Goal: Task Accomplishment & Management: Complete application form

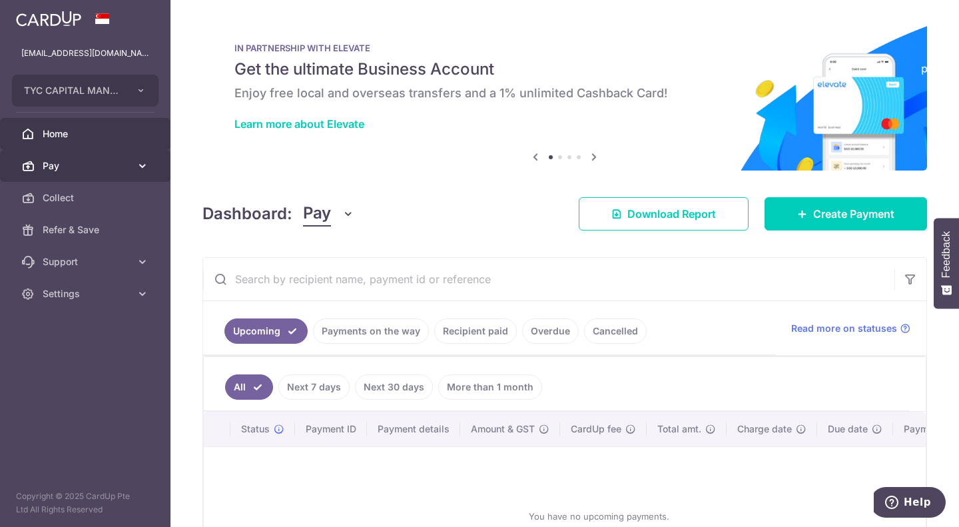
click at [79, 166] on span "Pay" at bounding box center [87, 165] width 88 height 13
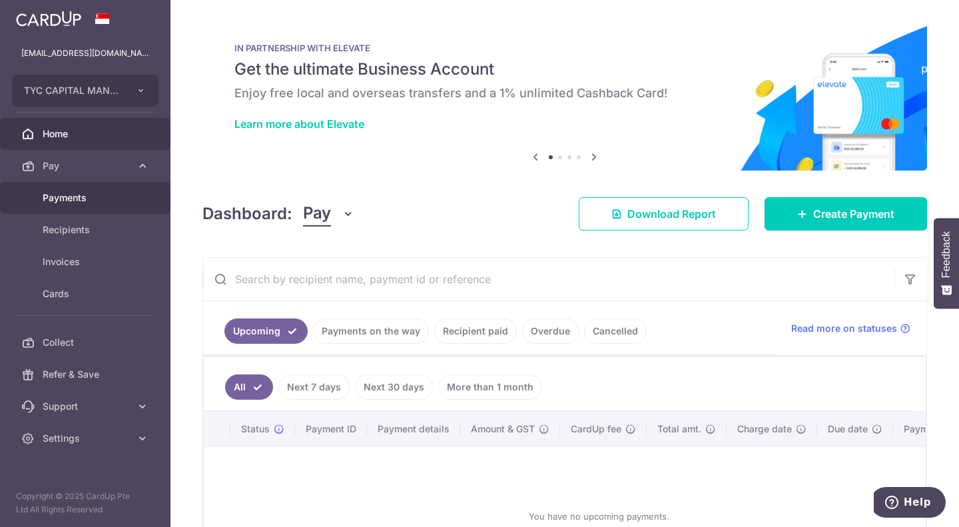
click at [78, 198] on span "Payments" at bounding box center [87, 197] width 88 height 13
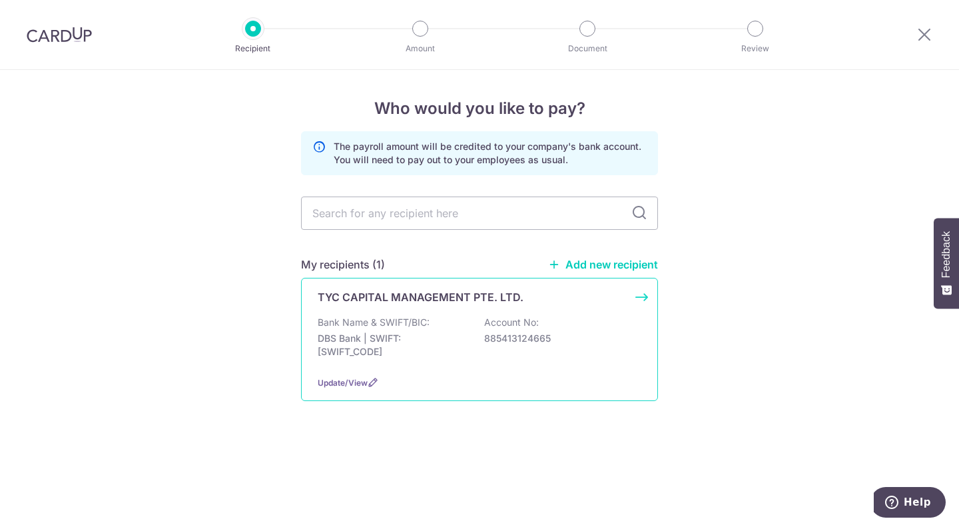
click at [438, 306] on div "TYC CAPITAL MANAGEMENT PTE. LTD. Bank Name & SWIFT/BIC: DBS Bank | SWIFT: DBSSS…" at bounding box center [479, 339] width 357 height 123
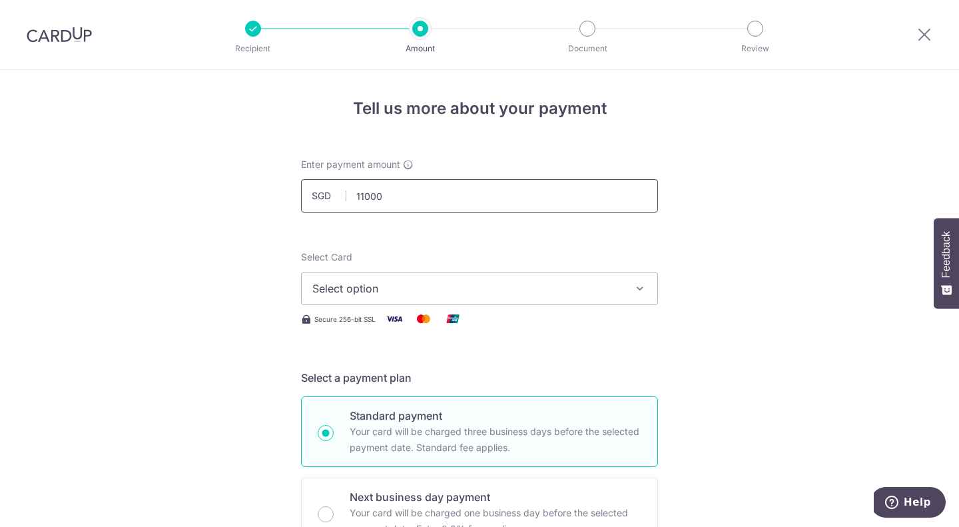
scroll to position [133, 0]
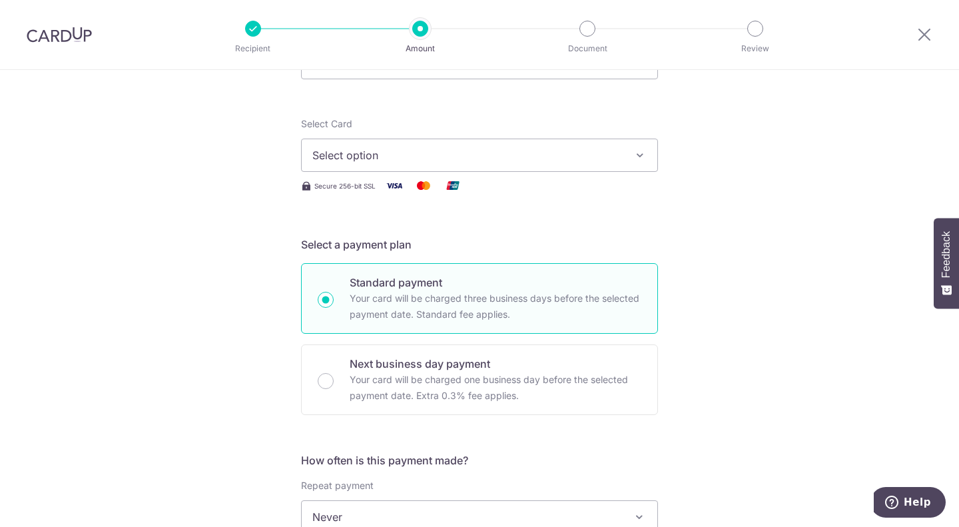
type input "11,000.00"
click at [417, 150] on span "Select option" at bounding box center [467, 155] width 310 height 16
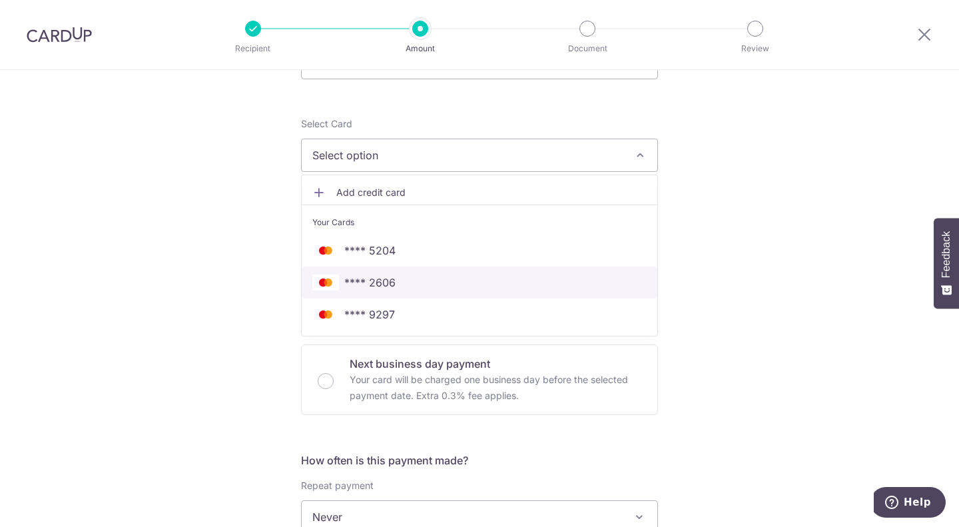
click at [392, 284] on span "**** 2606" at bounding box center [479, 282] width 334 height 16
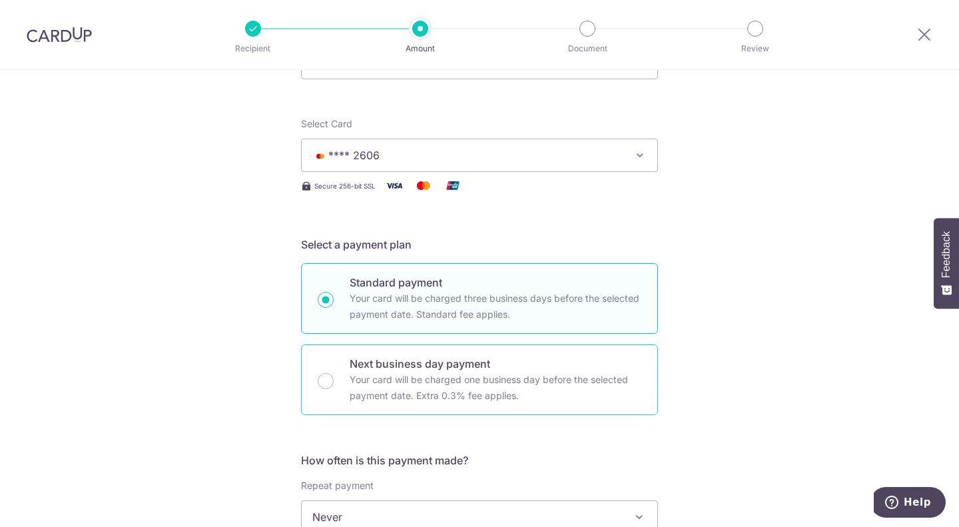
click at [386, 376] on p "Your card will be charged one business day before the selected payment date. Ex…" at bounding box center [496, 388] width 292 height 32
click at [334, 376] on input "Next business day payment Your card will be charged one business day before the…" at bounding box center [326, 381] width 16 height 16
radio input "false"
radio input "true"
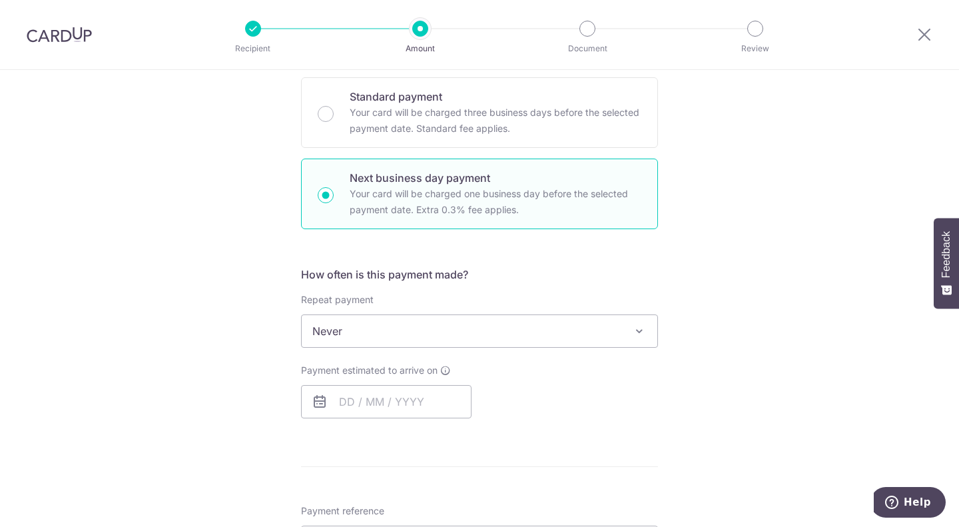
scroll to position [333, 0]
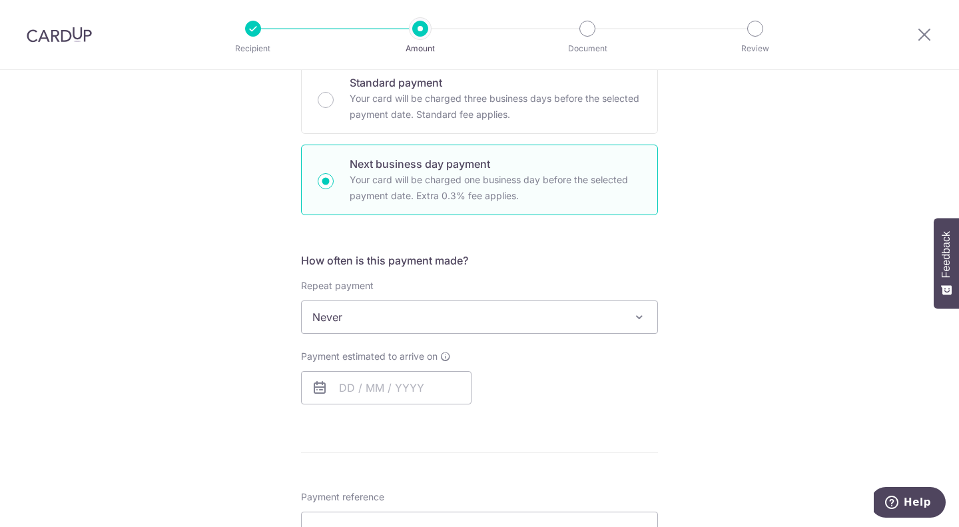
click at [455, 320] on span "Never" at bounding box center [480, 317] width 356 height 32
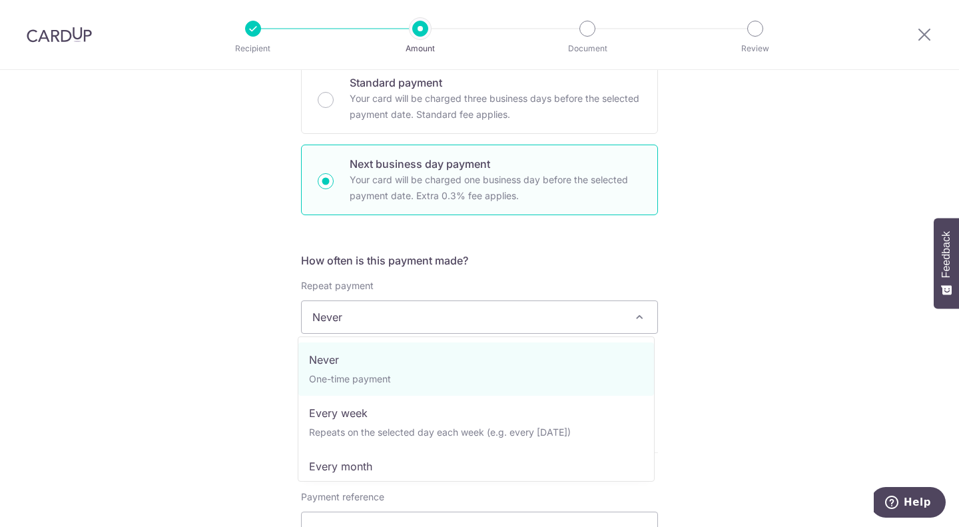
click at [765, 353] on div "Tell us more about your payment Enter payment amount SGD 11,000.00 11000.00 Sel…" at bounding box center [479, 400] width 959 height 1326
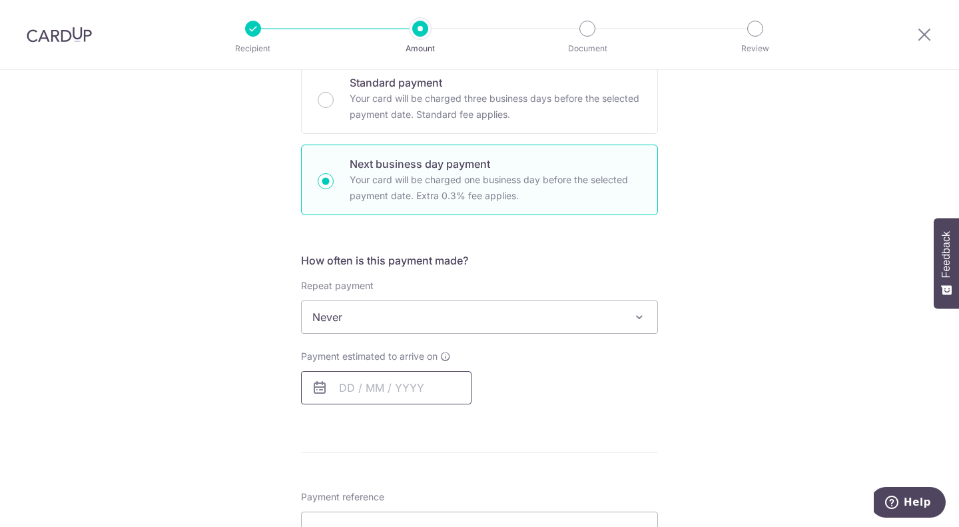
click at [366, 394] on input "text" at bounding box center [386, 387] width 170 height 33
click at [457, 479] on link "5" at bounding box center [461, 481] width 21 height 21
type input "05/09/2025"
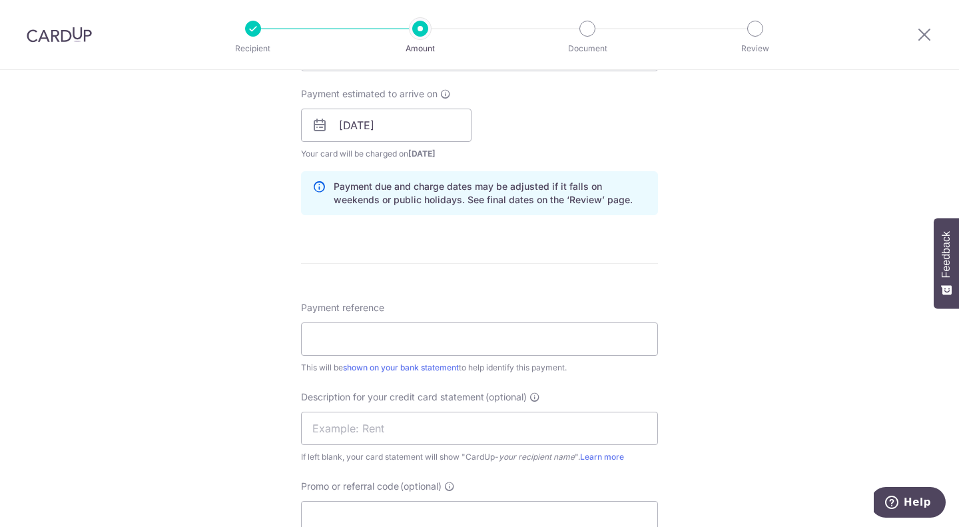
scroll to position [732, 0]
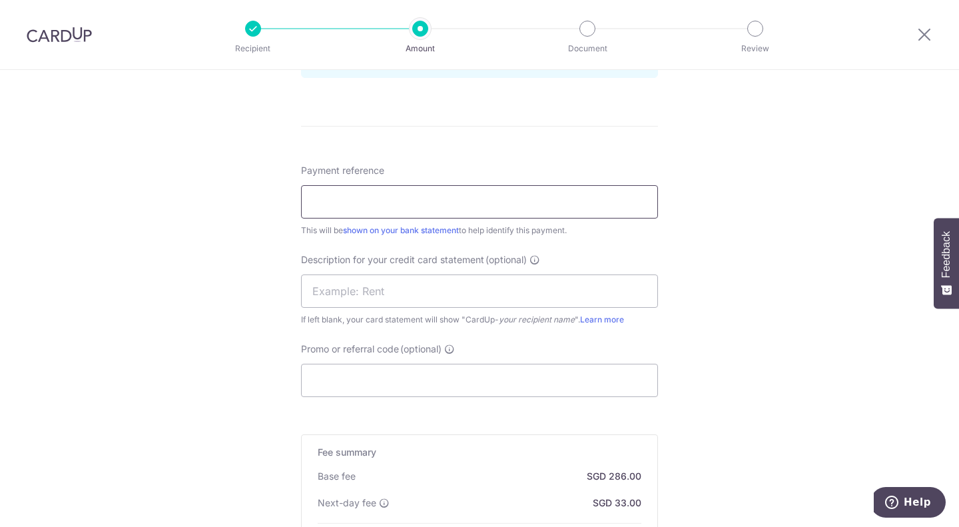
click at [446, 195] on input "Payment reference" at bounding box center [479, 201] width 357 height 33
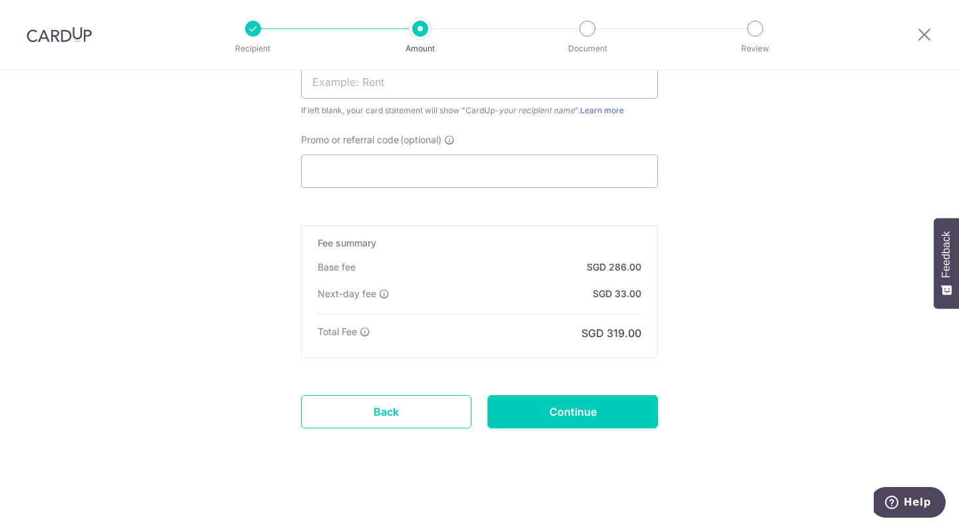
scroll to position [943, 0]
type input "Salary to Tan Yoke Chang (Sept)"
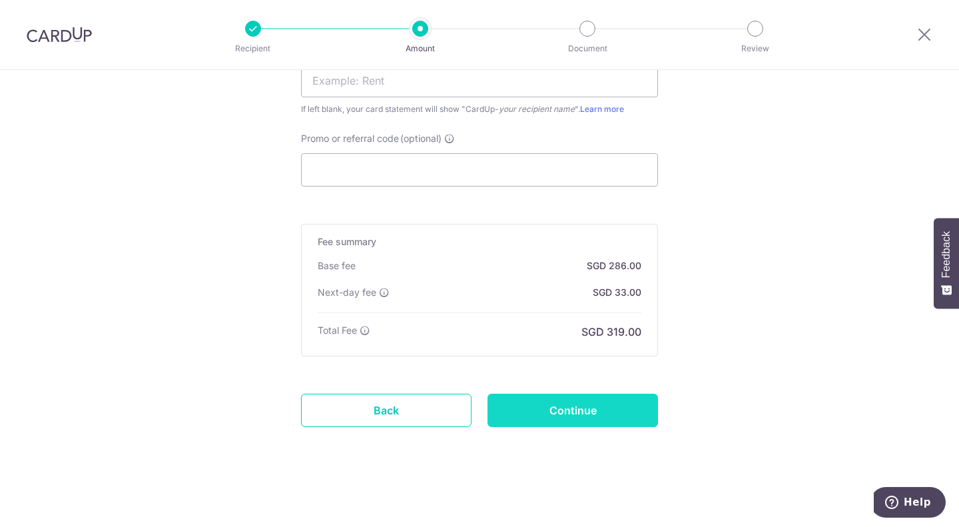
click at [603, 410] on input "Continue" at bounding box center [572, 410] width 170 height 33
type input "Create Schedule"
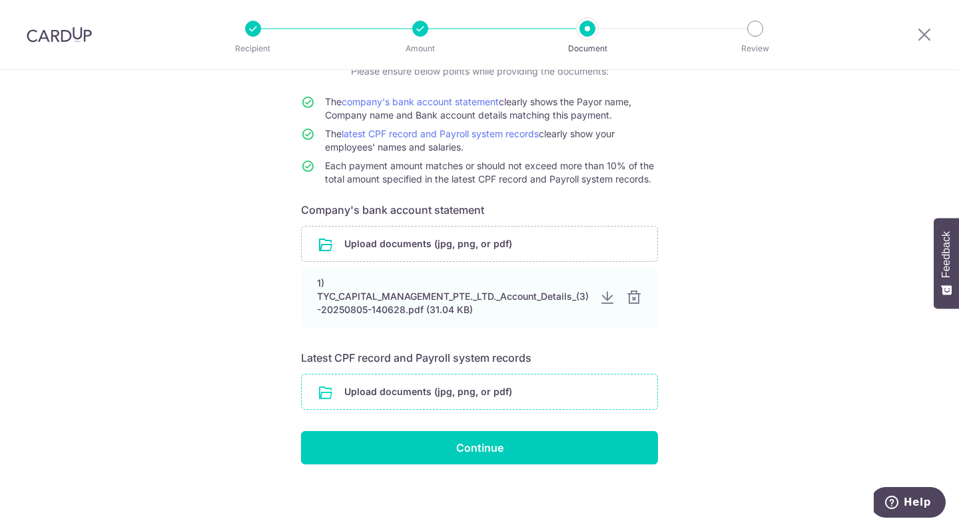
click at [492, 393] on input "file" at bounding box center [480, 391] width 356 height 35
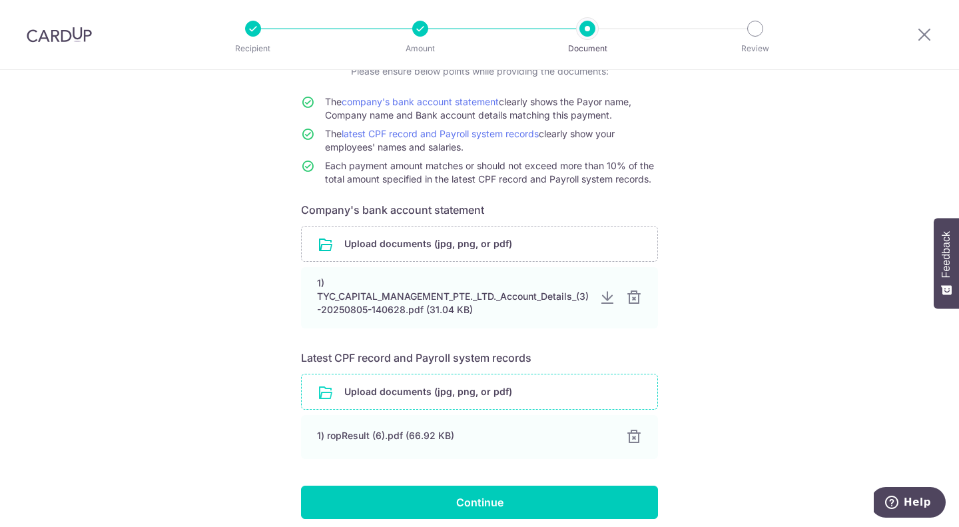
click at [497, 387] on input "file" at bounding box center [480, 391] width 356 height 35
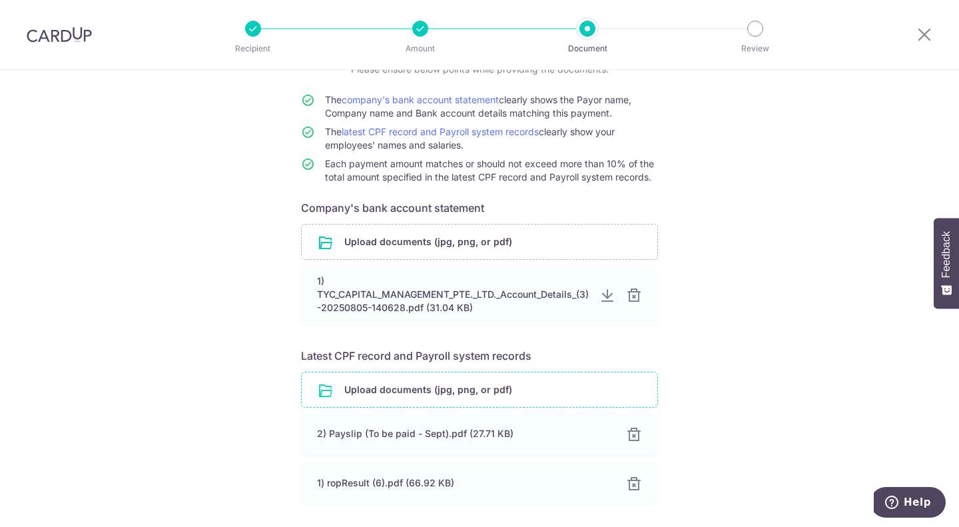
scroll to position [210, 0]
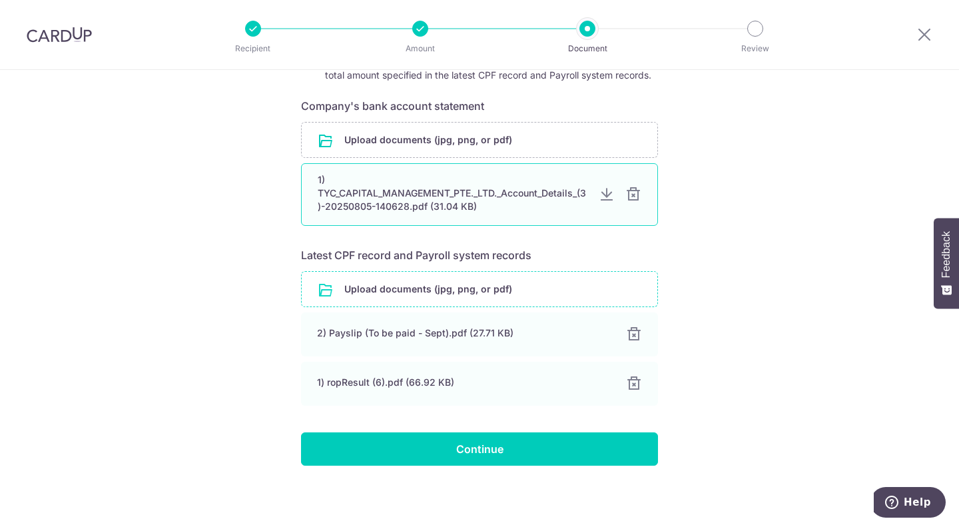
click at [605, 198] on div at bounding box center [607, 194] width 16 height 16
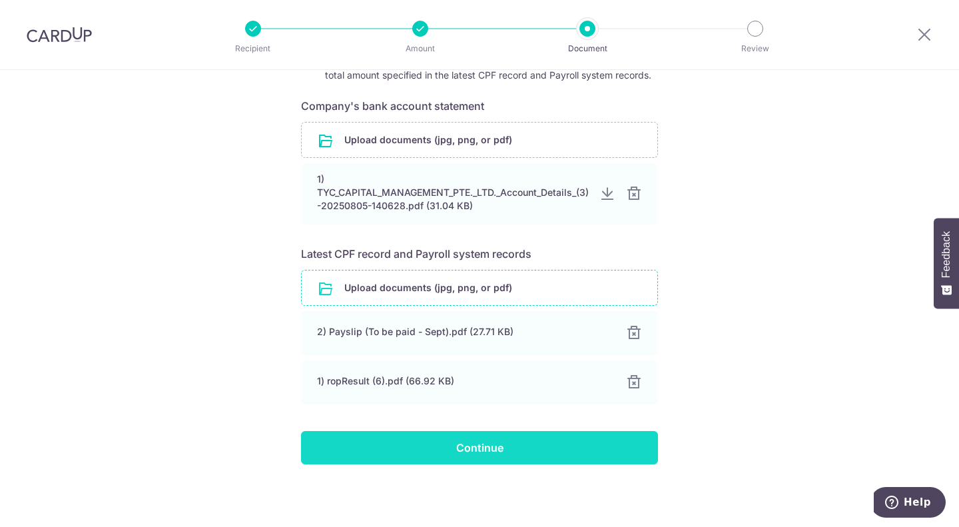
click at [553, 449] on input "Continue" at bounding box center [479, 447] width 357 height 33
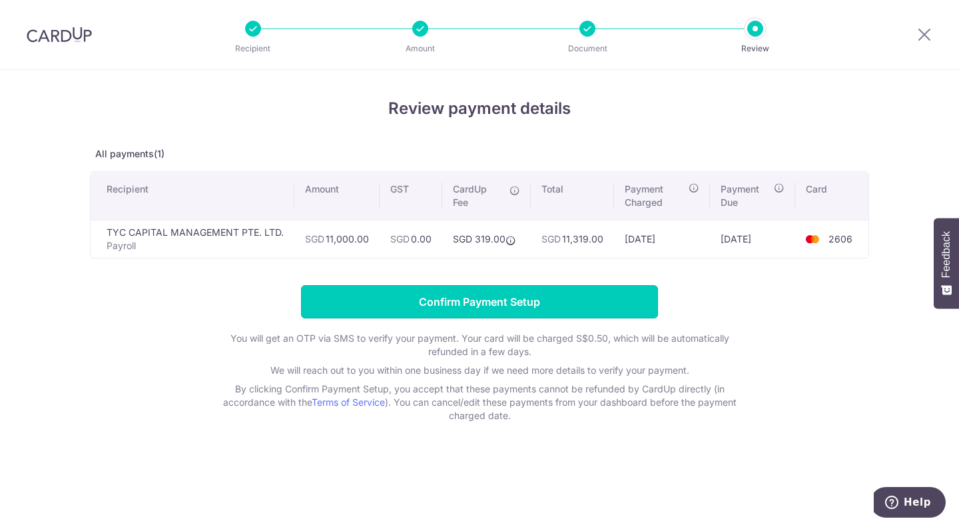
click at [561, 298] on input "Confirm Payment Setup" at bounding box center [479, 301] width 357 height 33
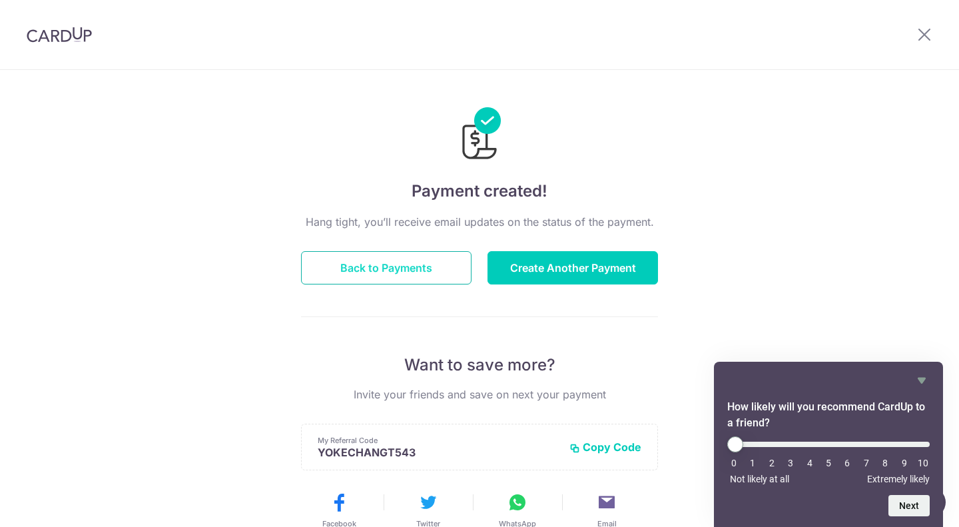
click at [390, 270] on button "Back to Payments" at bounding box center [386, 267] width 170 height 33
